Goal: Check status

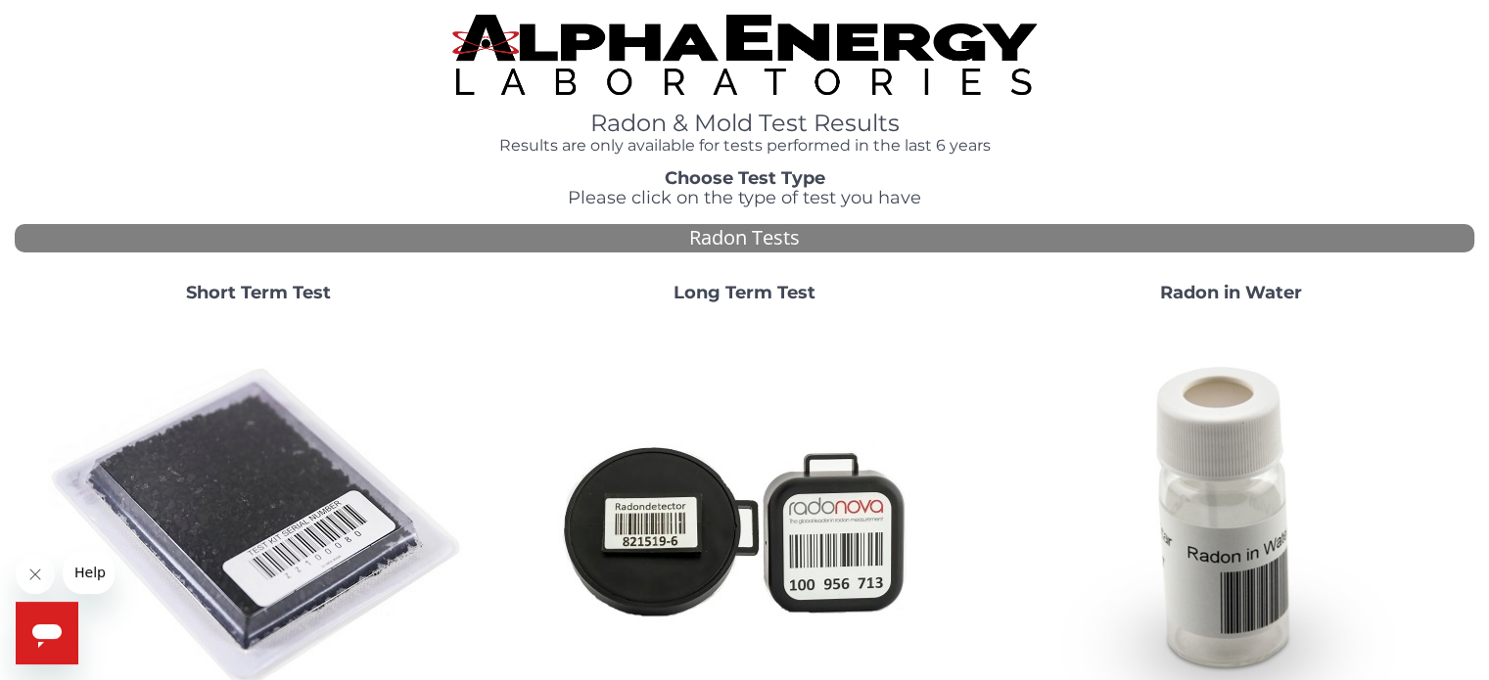
click at [266, 474] on img at bounding box center [258, 528] width 421 height 421
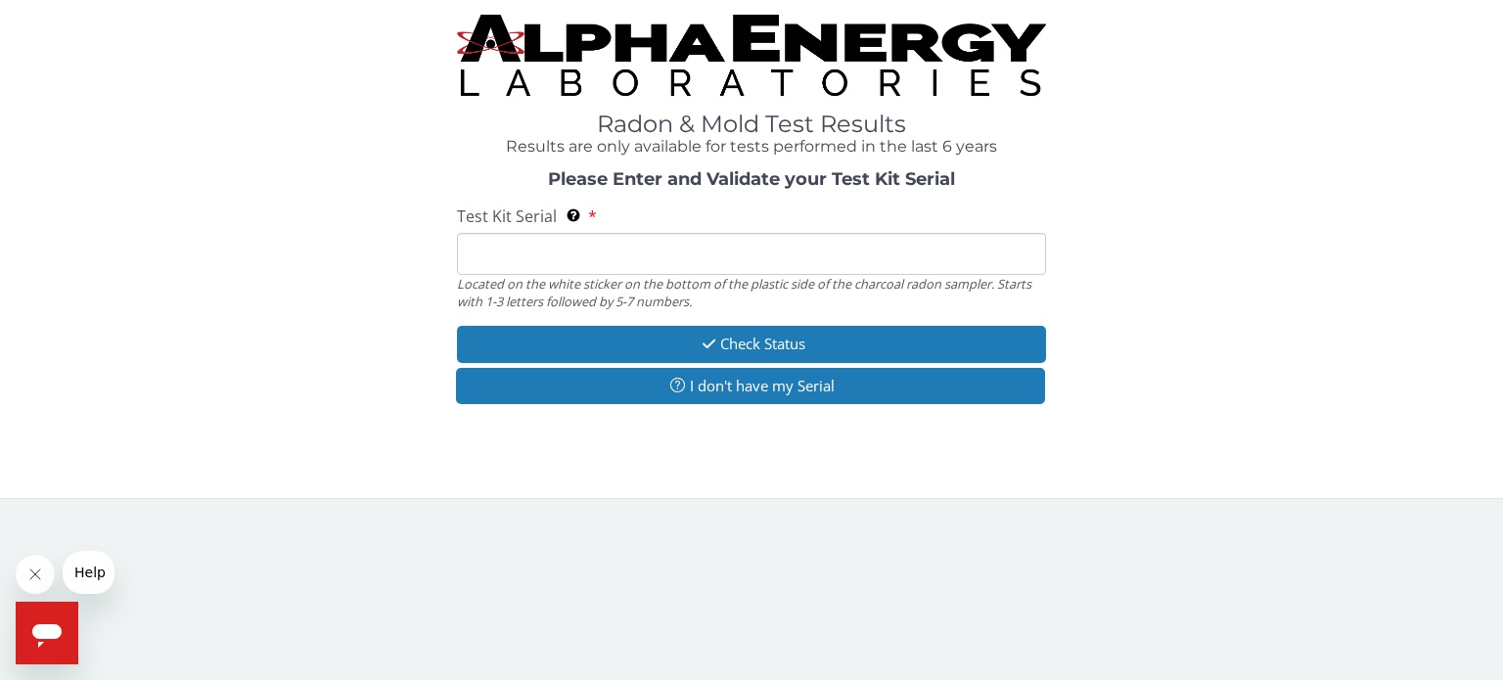
click at [678, 253] on input "Test Kit Serial Located on the white sticker on the bottom of the plastic side …" at bounding box center [751, 254] width 589 height 42
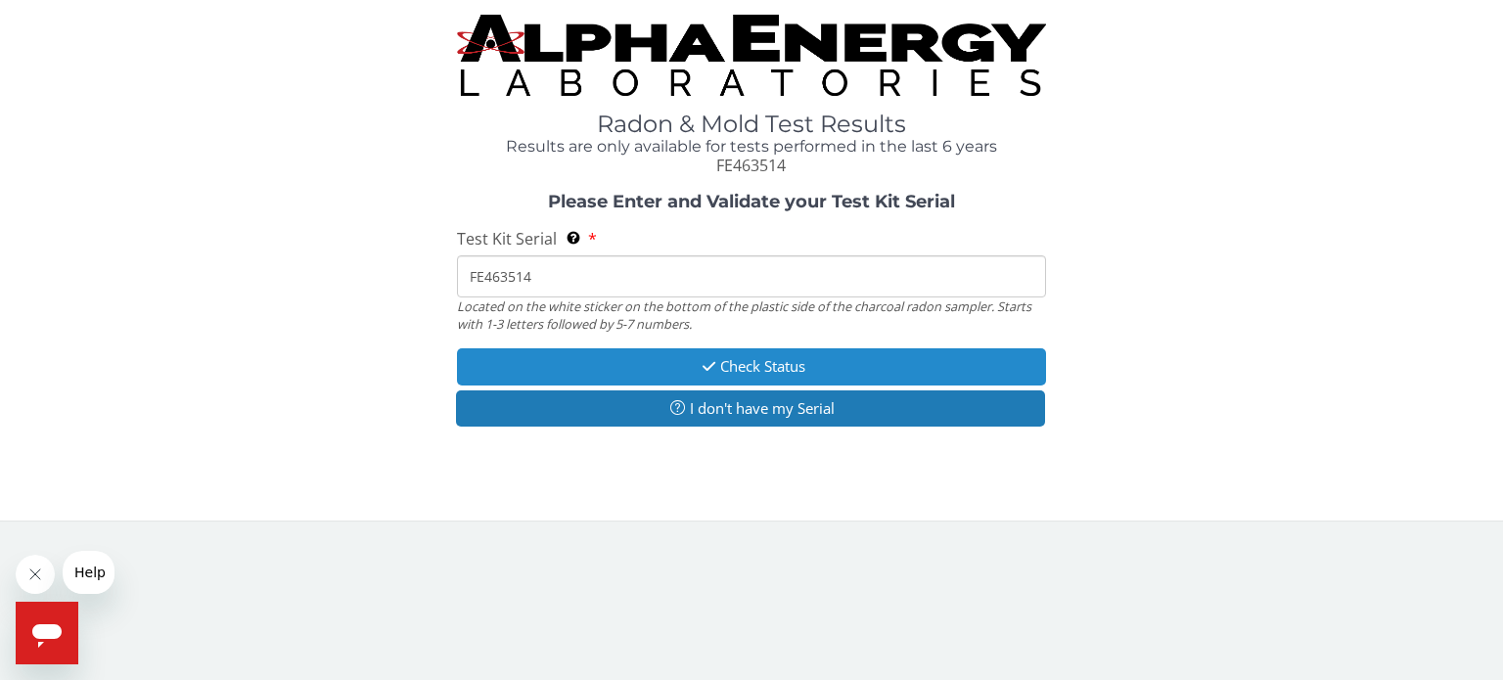
type input "FE463514"
click at [836, 365] on button "Check Status" at bounding box center [751, 366] width 589 height 36
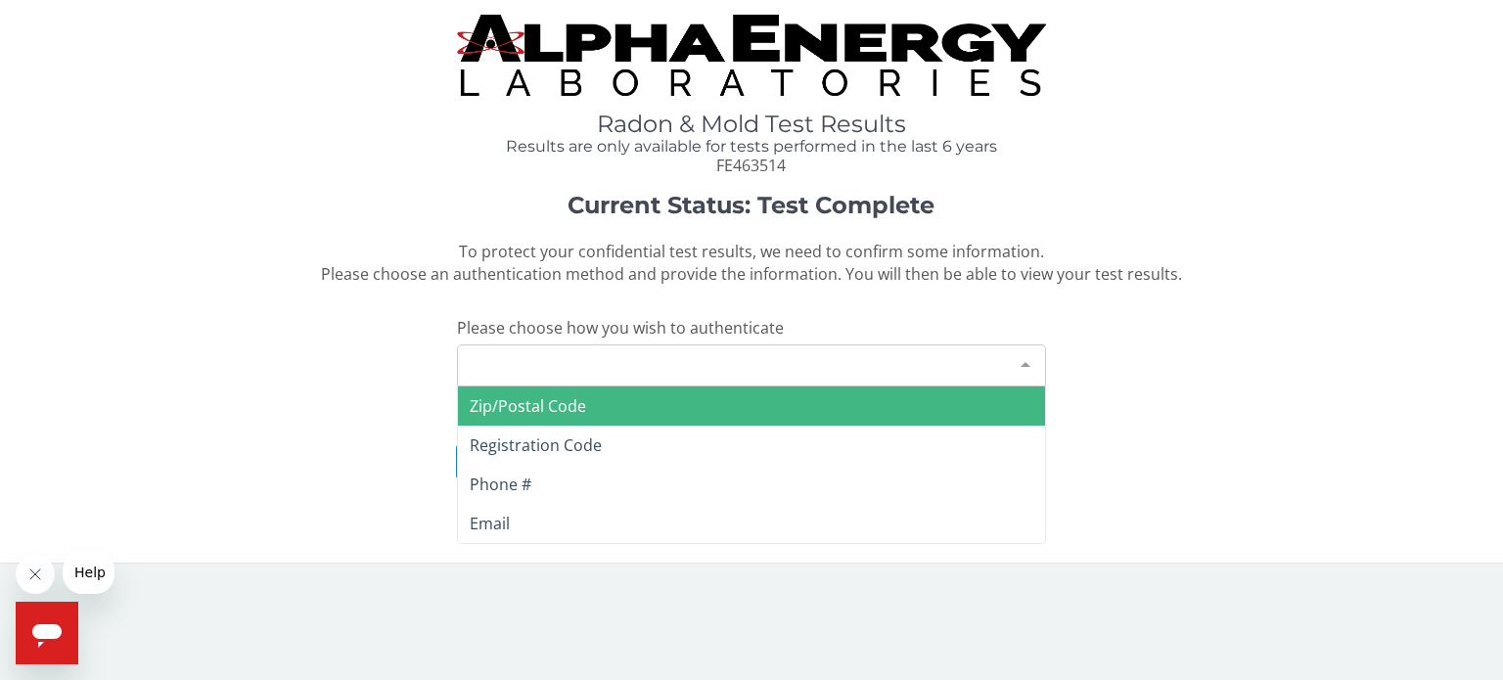
click at [1025, 361] on div at bounding box center [1025, 363] width 39 height 37
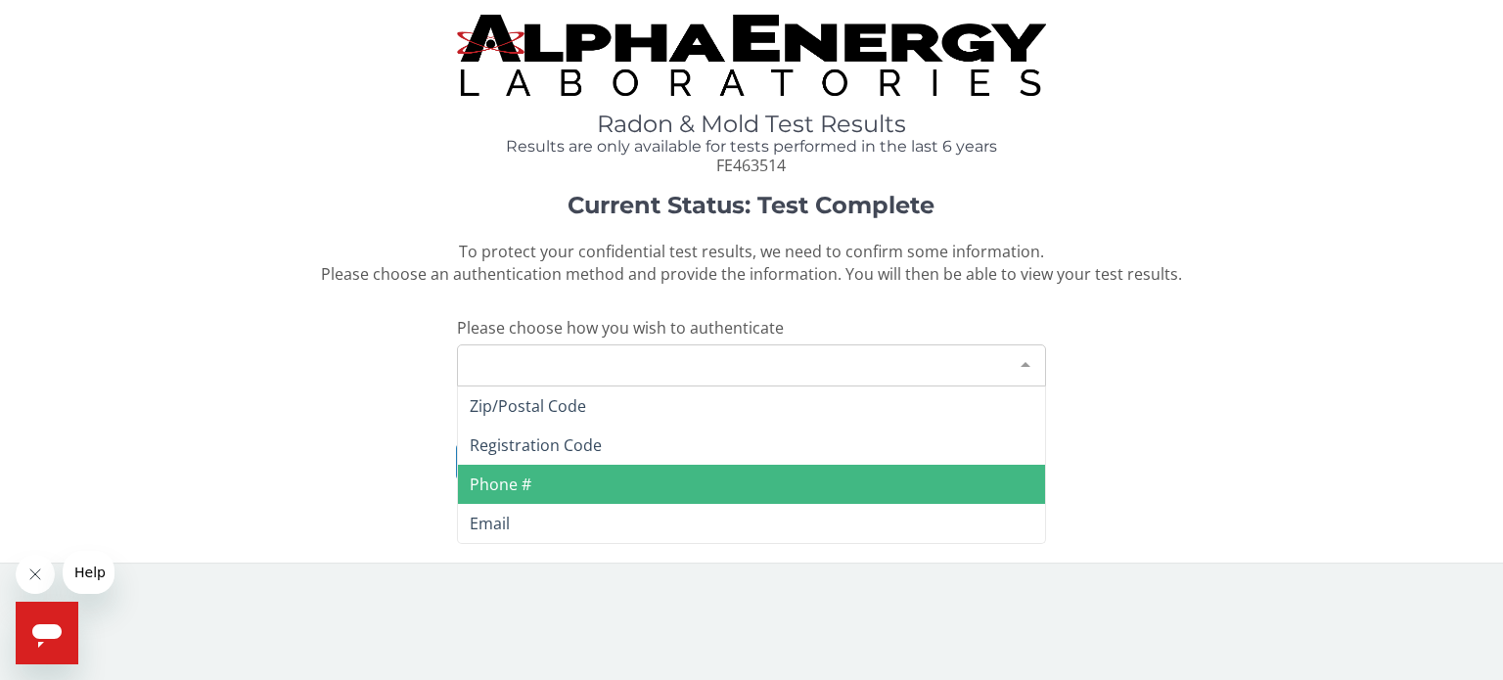
click at [681, 480] on span "Phone #" at bounding box center [751, 484] width 587 height 39
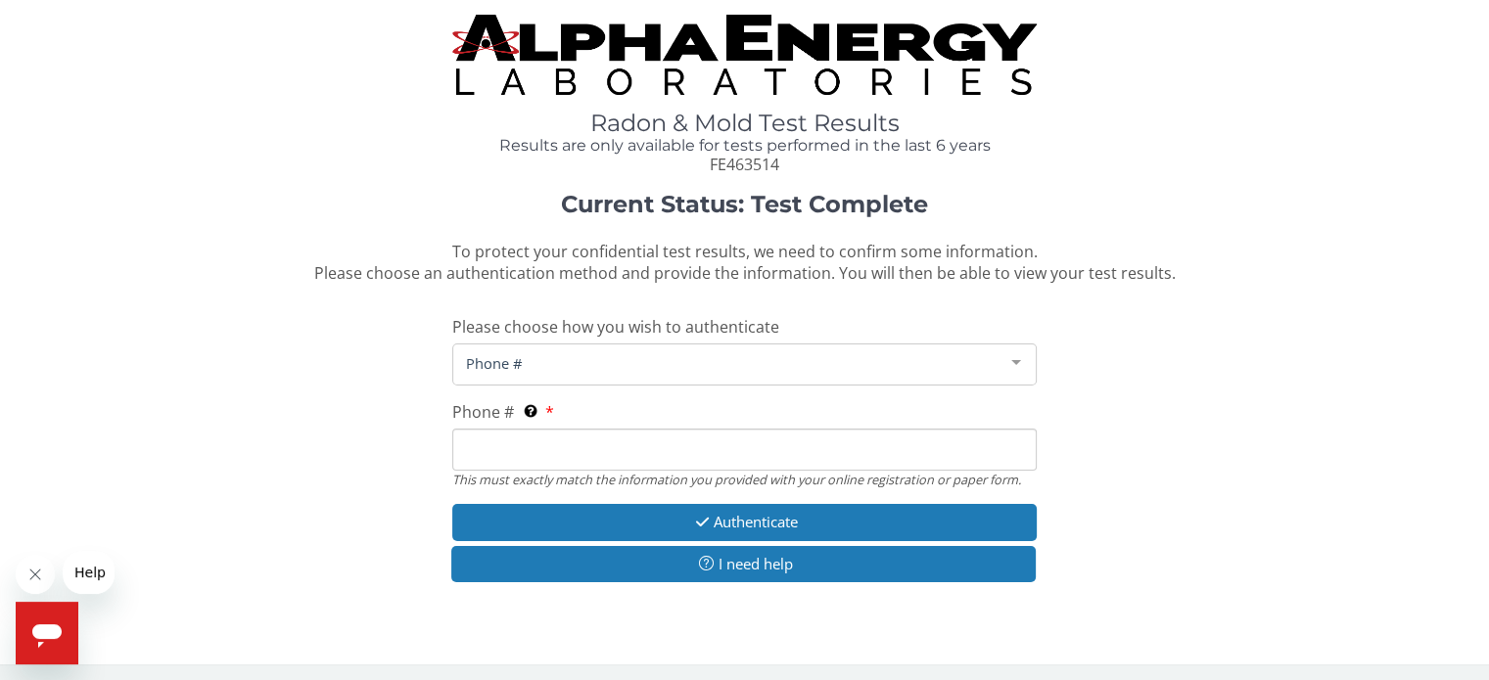
drag, startPoint x: 567, startPoint y: 448, endPoint x: 559, endPoint y: 508, distance: 60.2
click at [568, 449] on input "Phone # This must exactly match the information you provided with your online r…" at bounding box center [743, 450] width 583 height 42
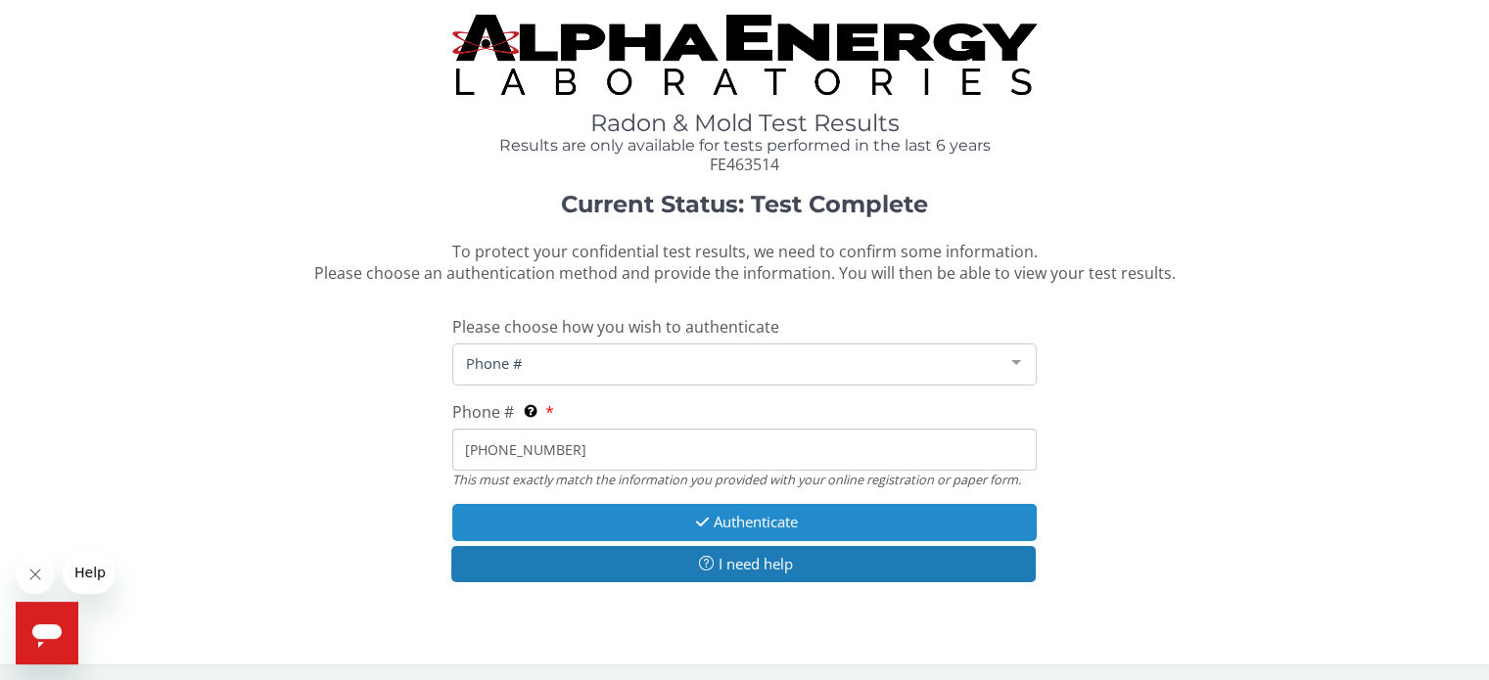
type input "[PHONE_NUMBER]"
click at [829, 516] on button "Authenticate" at bounding box center [743, 522] width 583 height 36
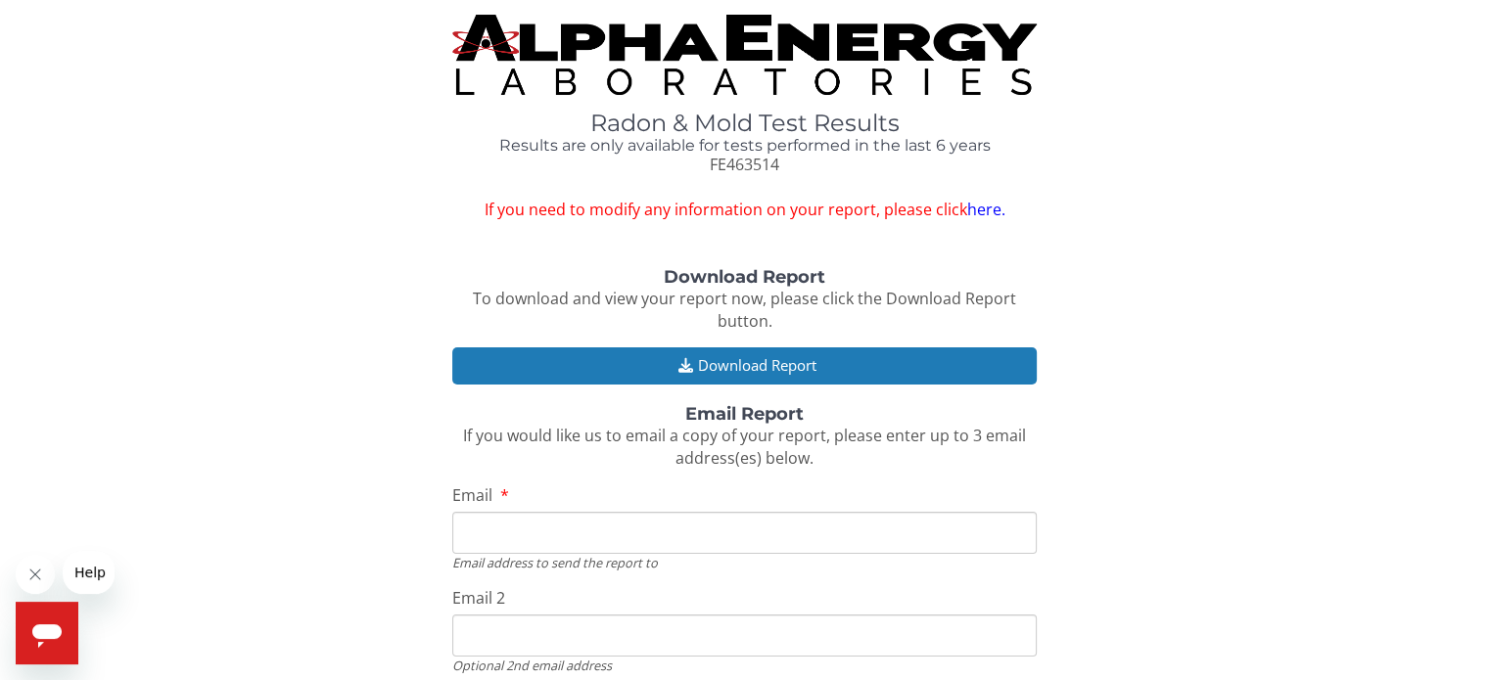
click at [988, 210] on link "here." at bounding box center [985, 210] width 38 height 22
click at [982, 209] on link "here." at bounding box center [985, 210] width 38 height 22
